Goal: Navigation & Orientation: Go to known website

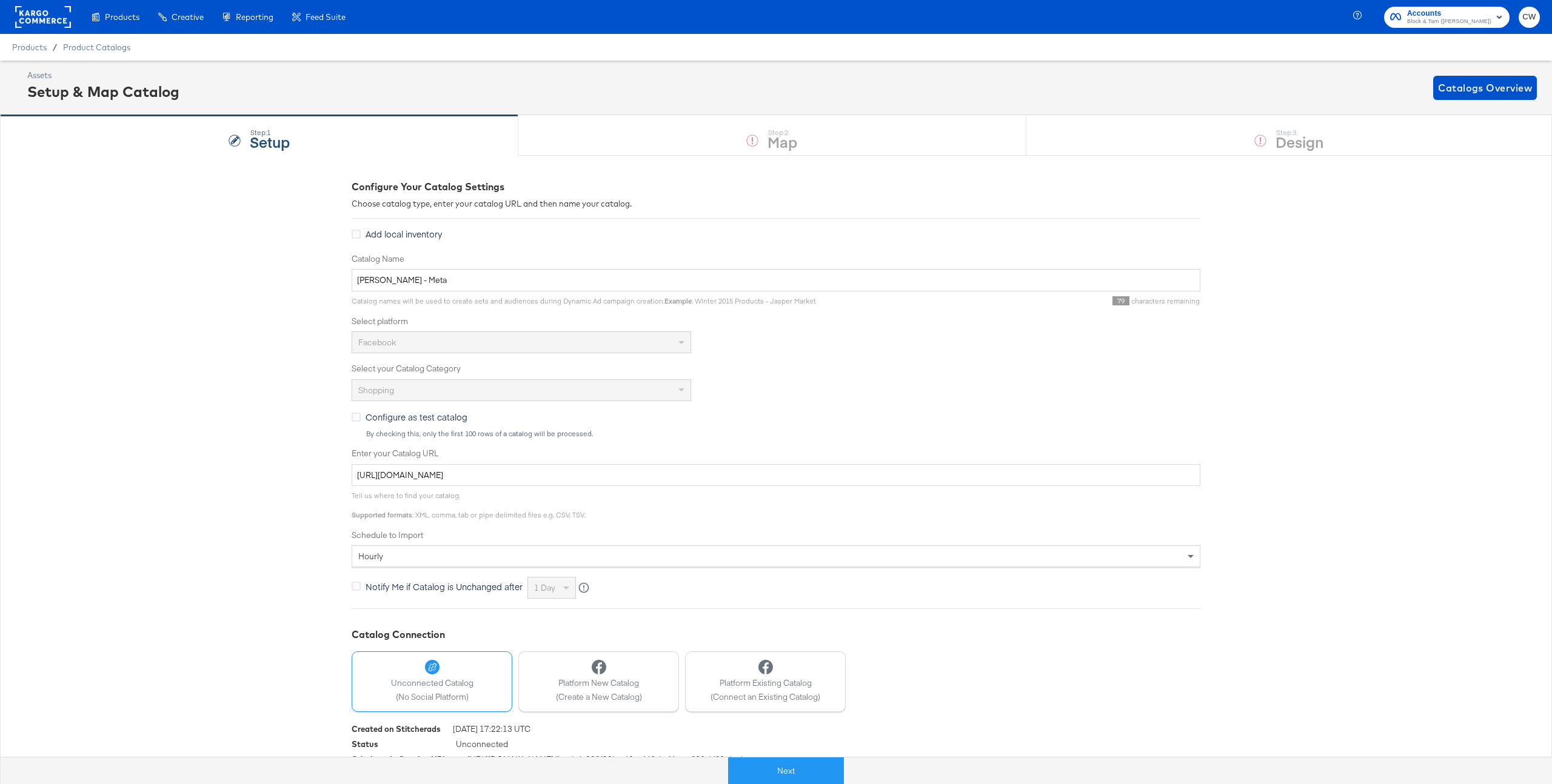
click at [48, 25] on rect at bounding box center [43, 17] width 56 height 22
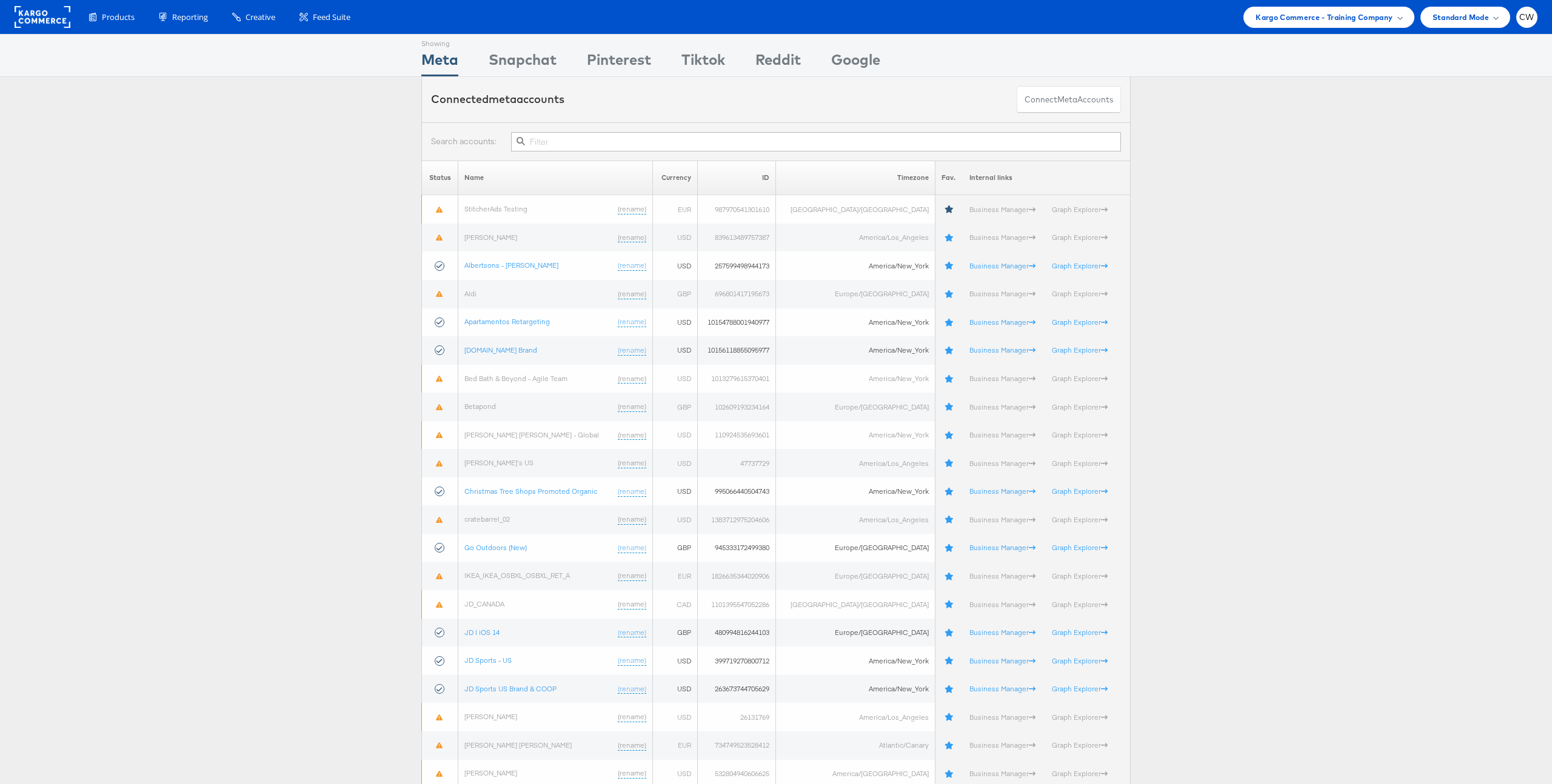
scroll to position [5, 0]
